Goal: Find contact information: Find specific fact

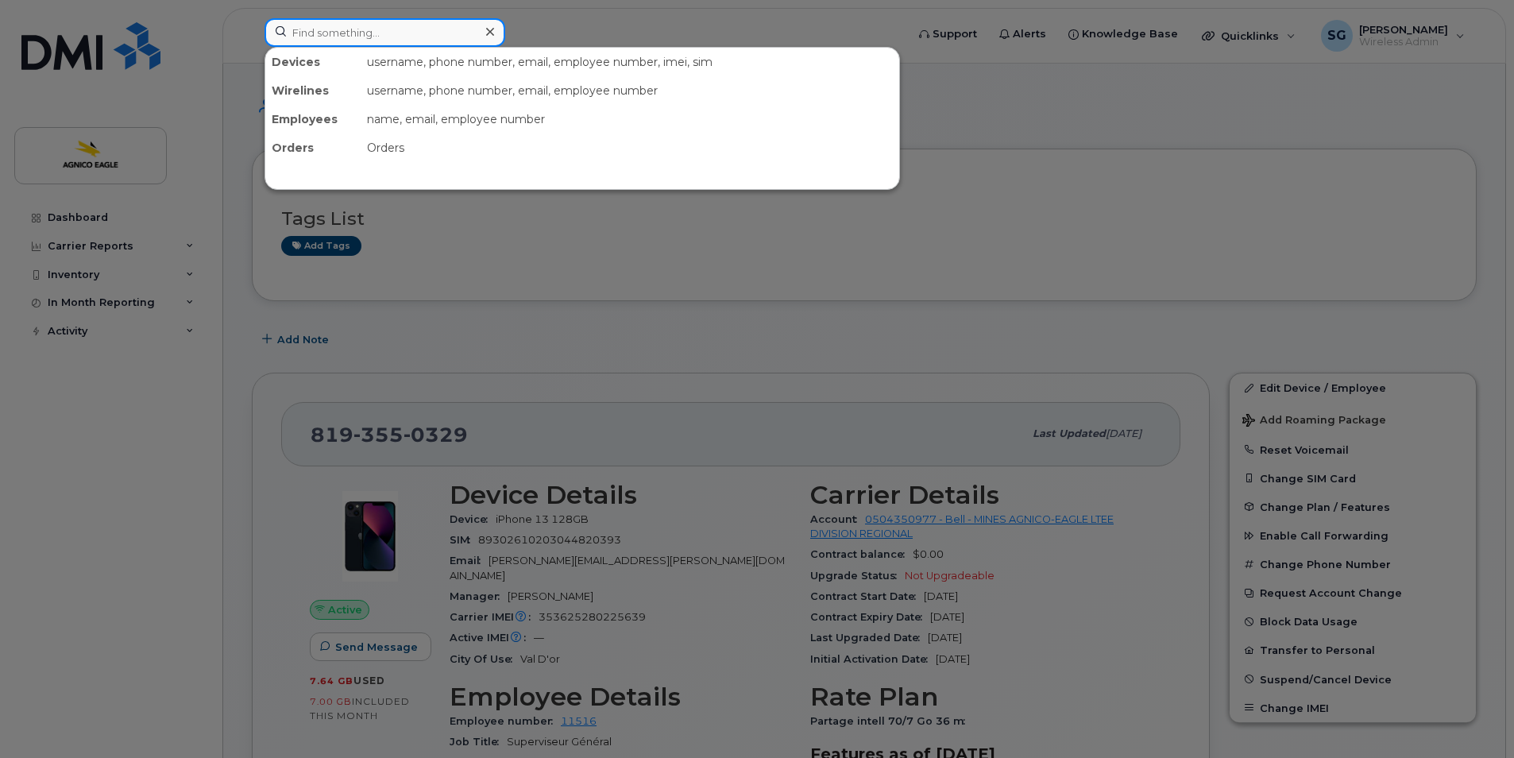
click at [450, 37] on input at bounding box center [384, 32] width 241 height 29
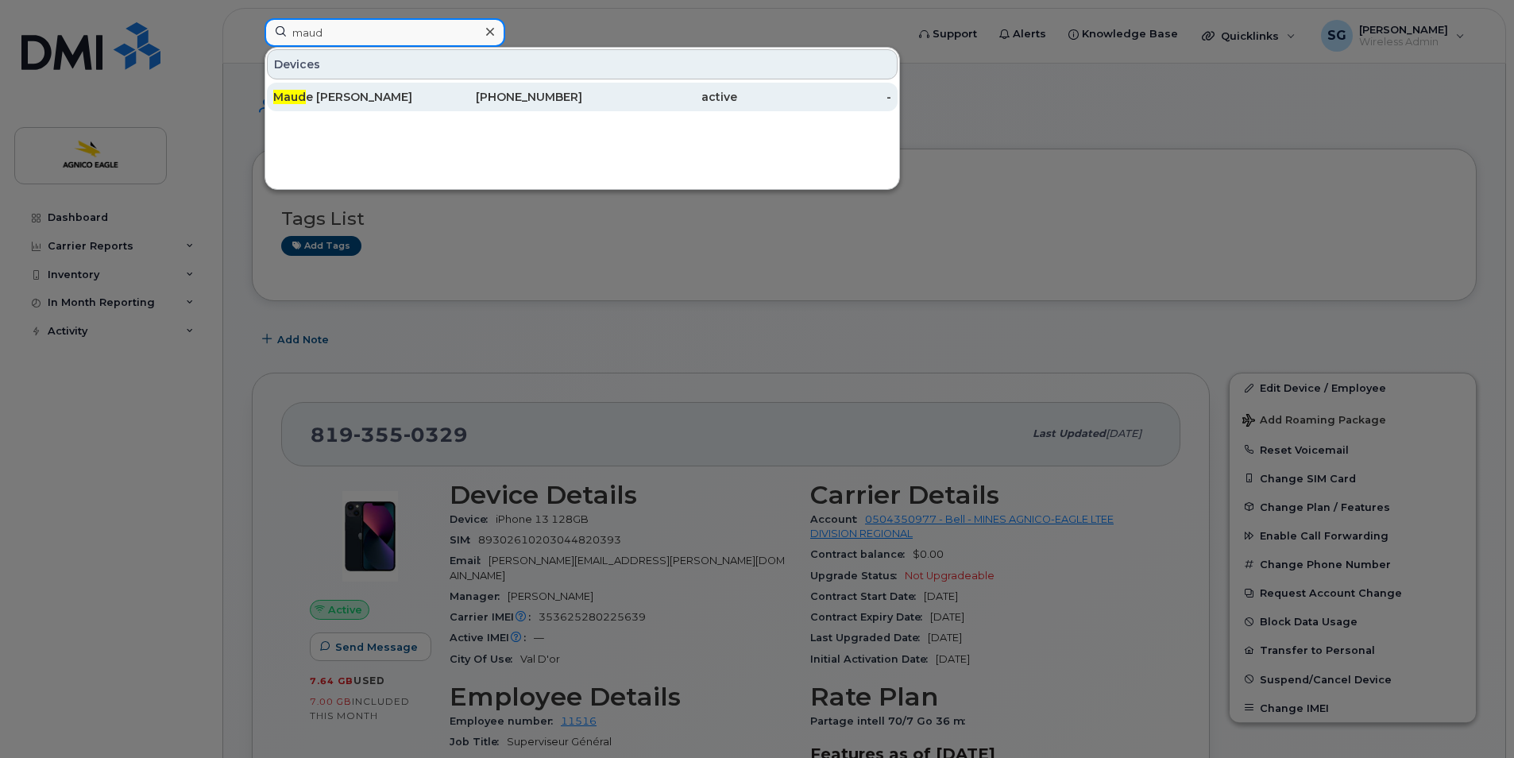
type input "maud"
click at [331, 96] on div "[PERSON_NAME]" at bounding box center [350, 97] width 155 height 16
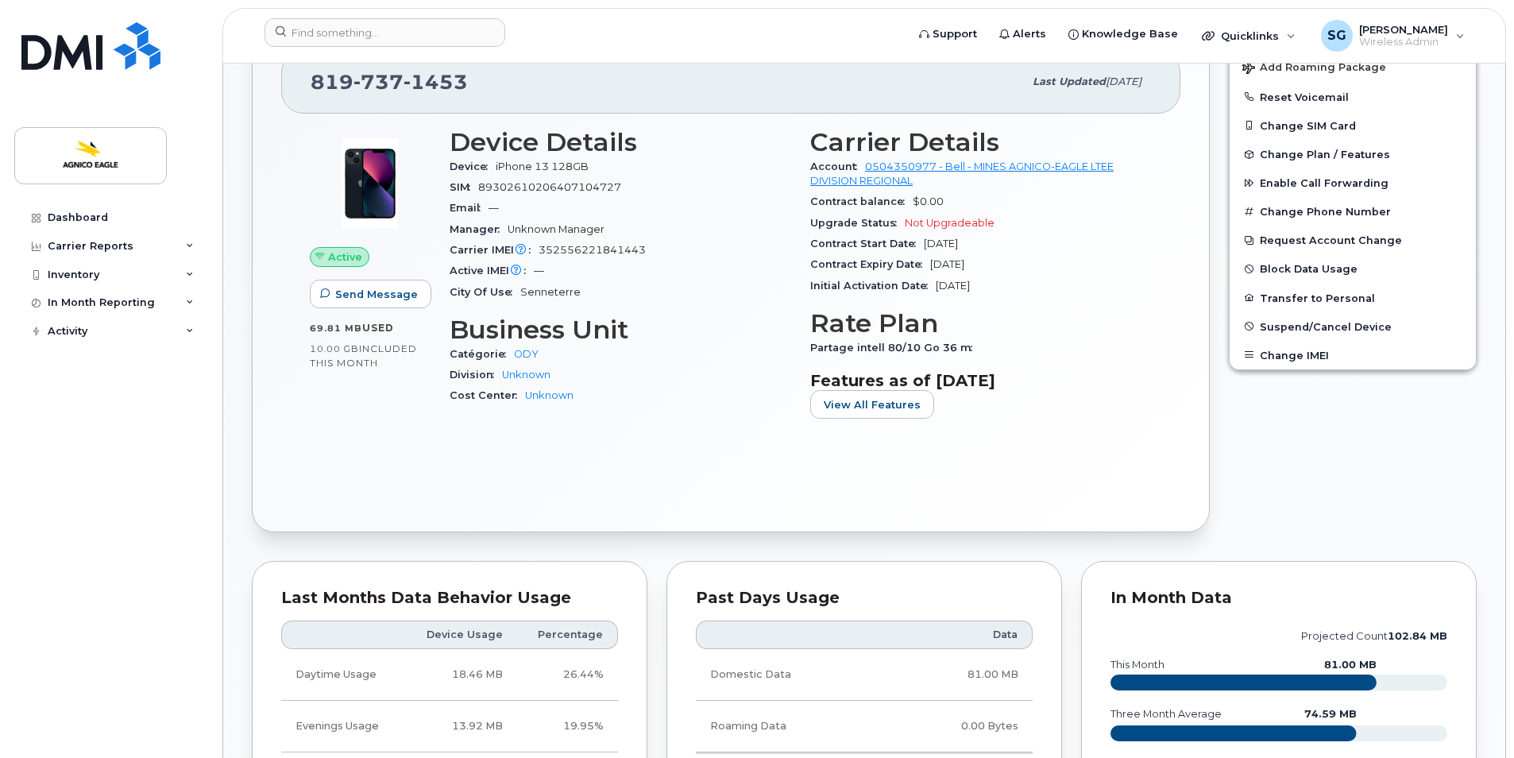
scroll to position [397, 0]
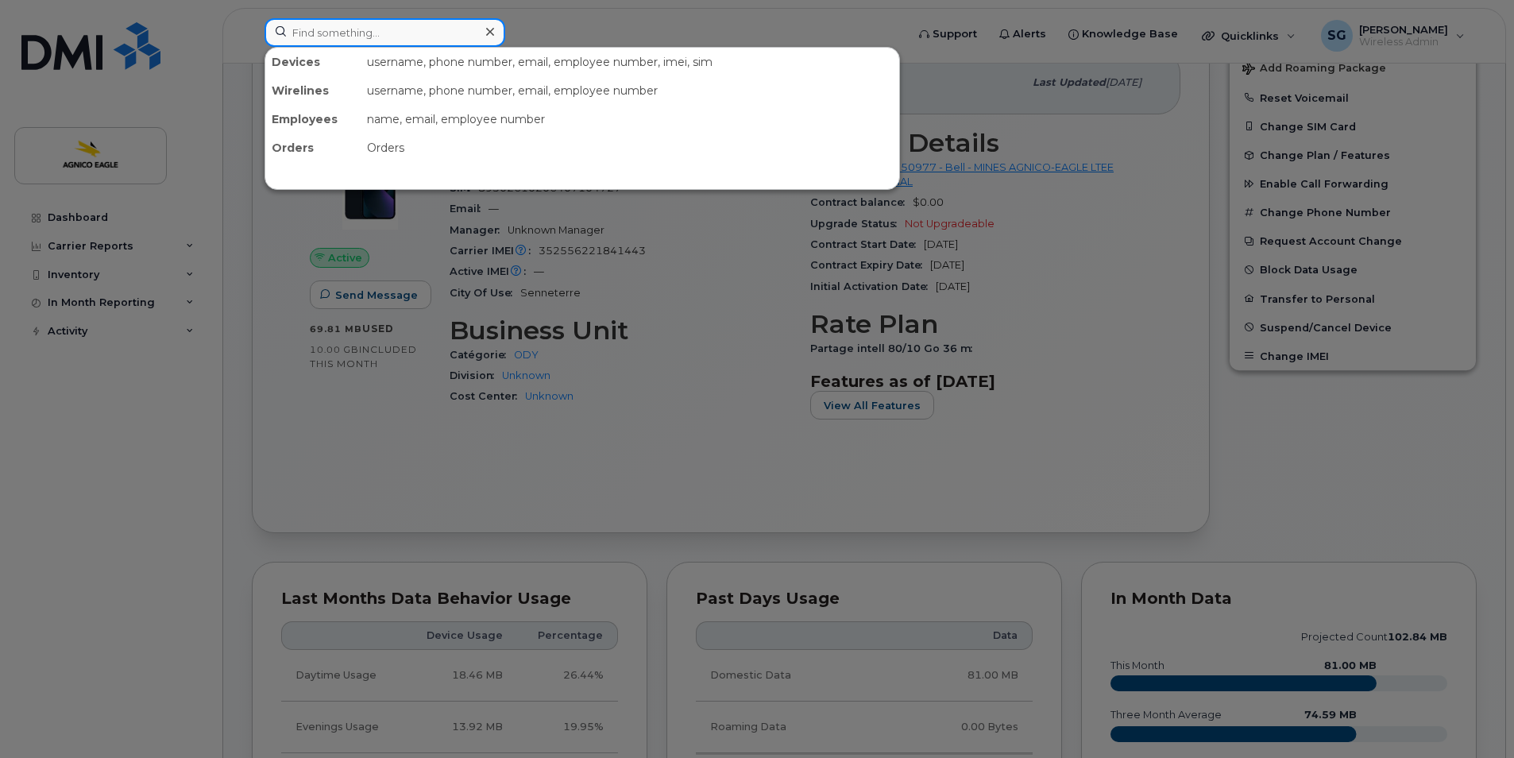
click at [422, 29] on input at bounding box center [384, 32] width 241 height 29
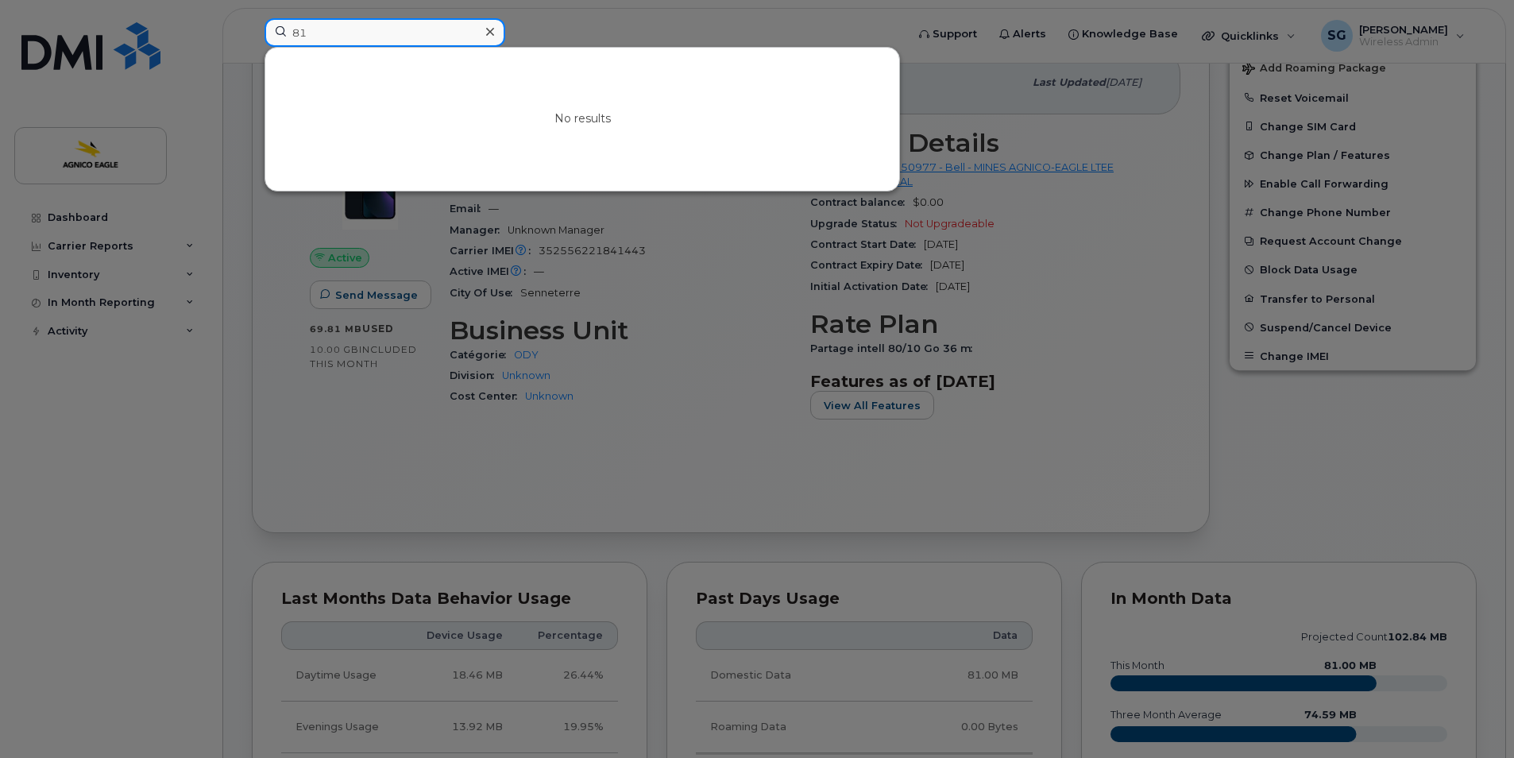
type input "8"
click at [430, 34] on input at bounding box center [384, 32] width 241 height 29
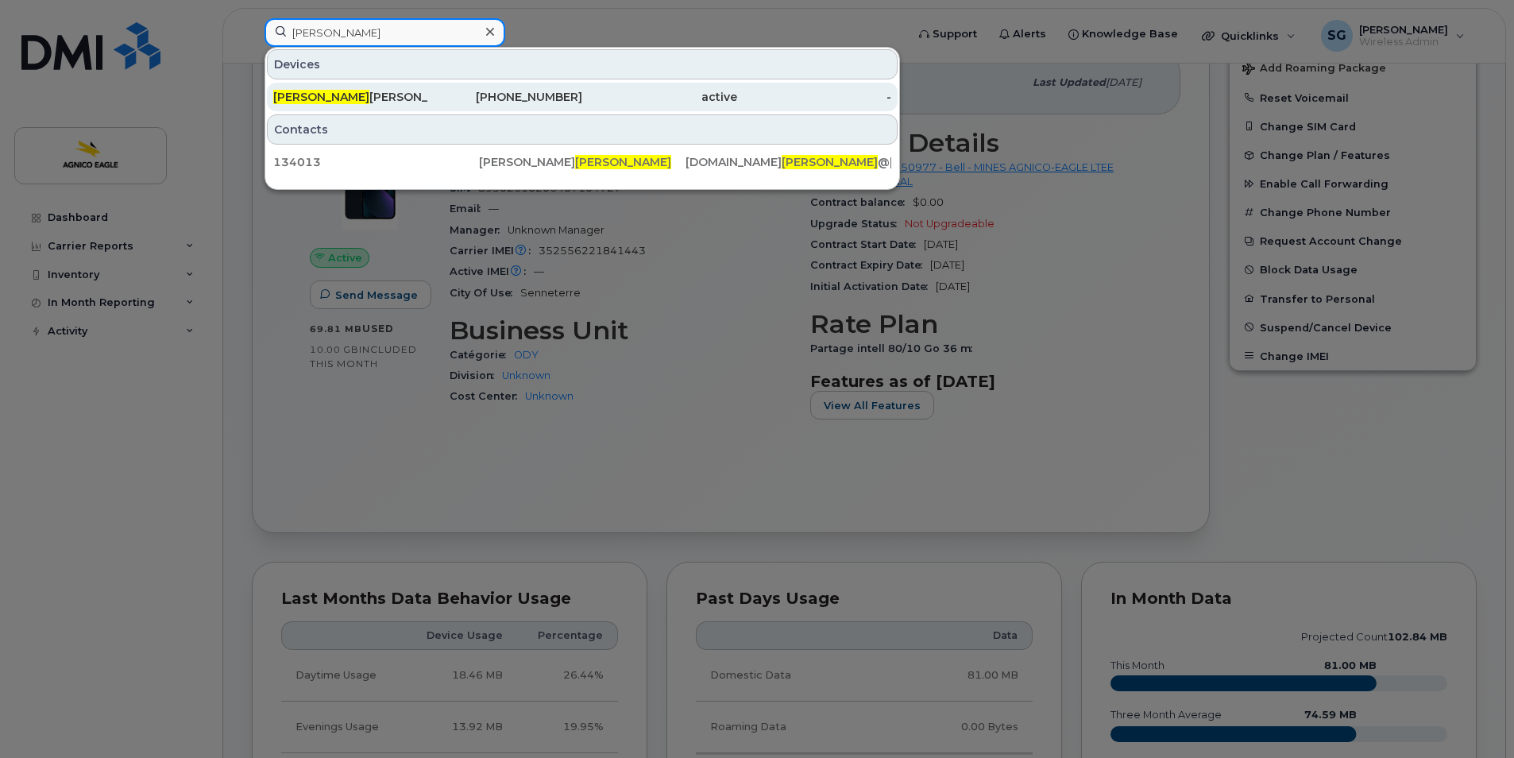
type input "maude"
click at [342, 90] on div "Maude Huard" at bounding box center [350, 97] width 155 height 16
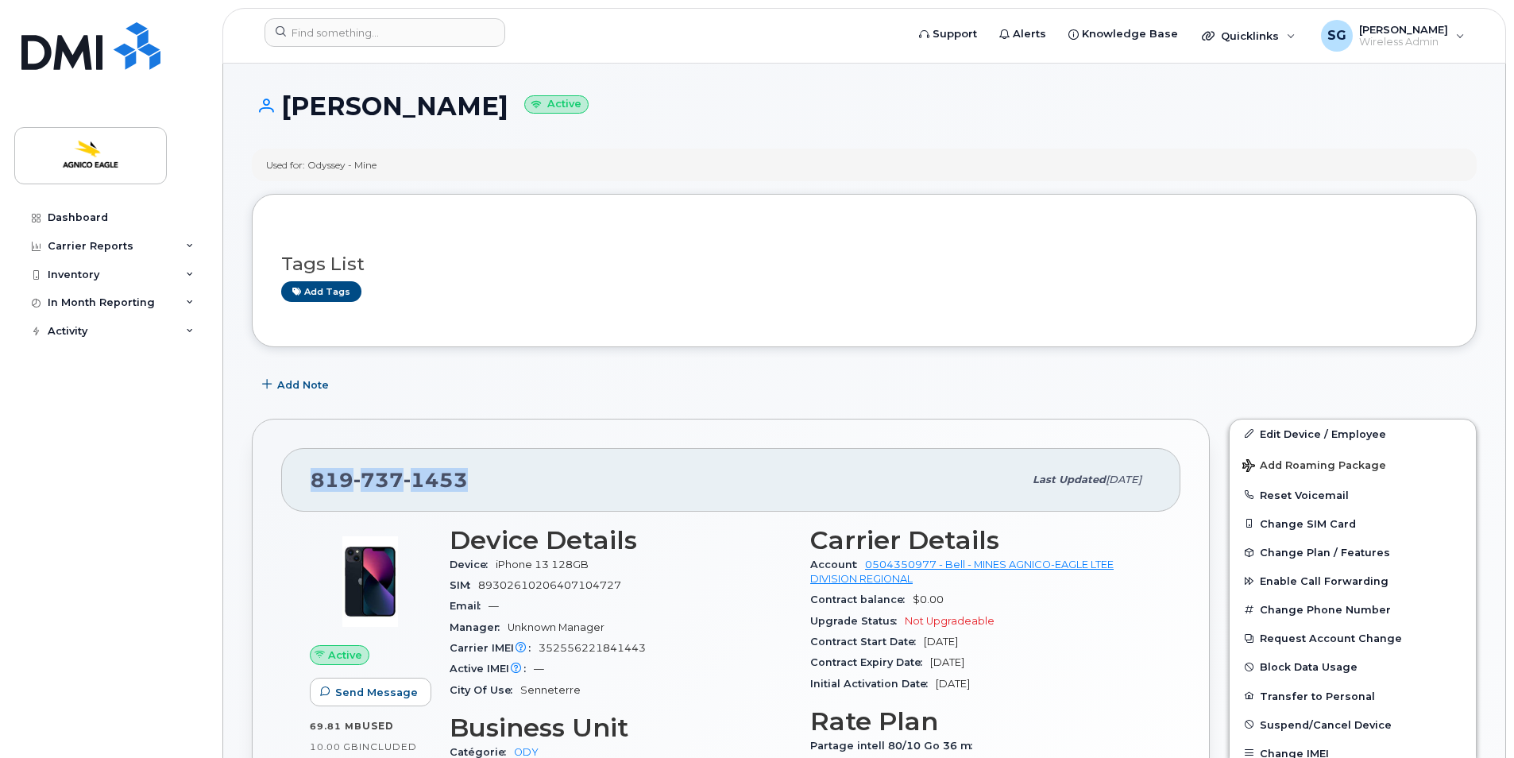
drag, startPoint x: 493, startPoint y: 475, endPoint x: 276, endPoint y: 488, distance: 217.3
click at [276, 488] on div "819 737 1453 Last updated May 01, 2025 Active Send Message 69.81 MB  used 10.00…" at bounding box center [731, 675] width 958 height 512
copy span "819 737 1453"
